Goal: Find specific page/section: Find specific page/section

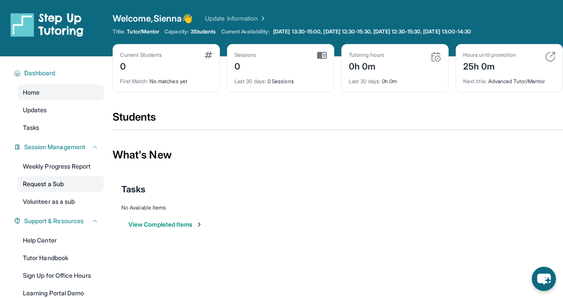
click at [49, 182] on link "Request a Sub" at bounding box center [61, 184] width 86 height 16
click at [58, 110] on link "Updates" at bounding box center [61, 110] width 86 height 16
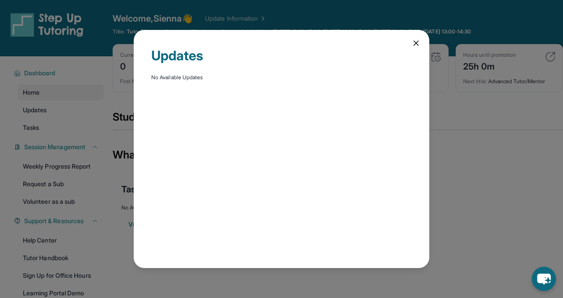
click at [417, 39] on icon at bounding box center [416, 43] width 9 height 9
